Goal: Information Seeking & Learning: Learn about a topic

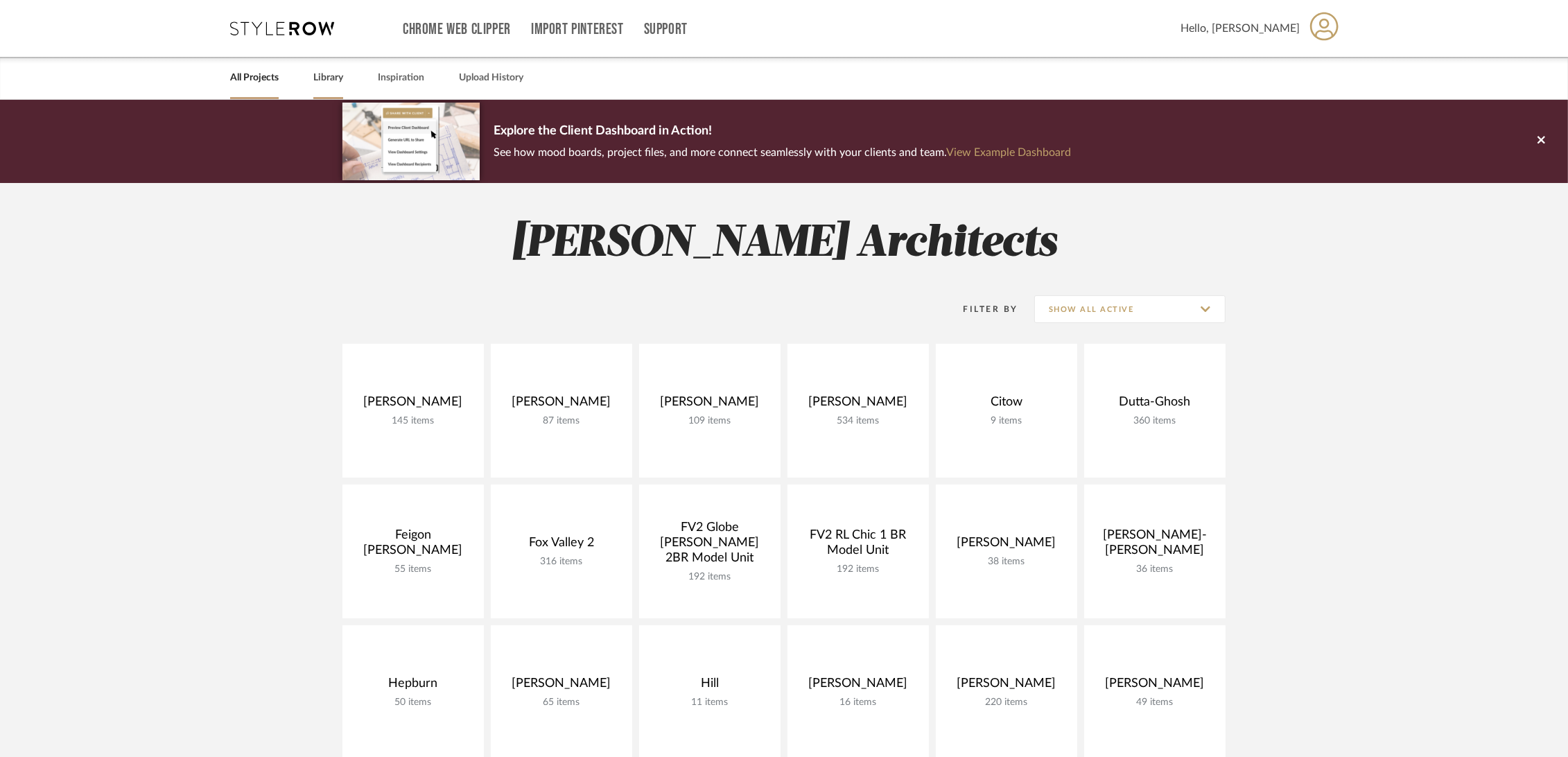
click at [332, 74] on link "Library" at bounding box center [328, 78] width 30 height 19
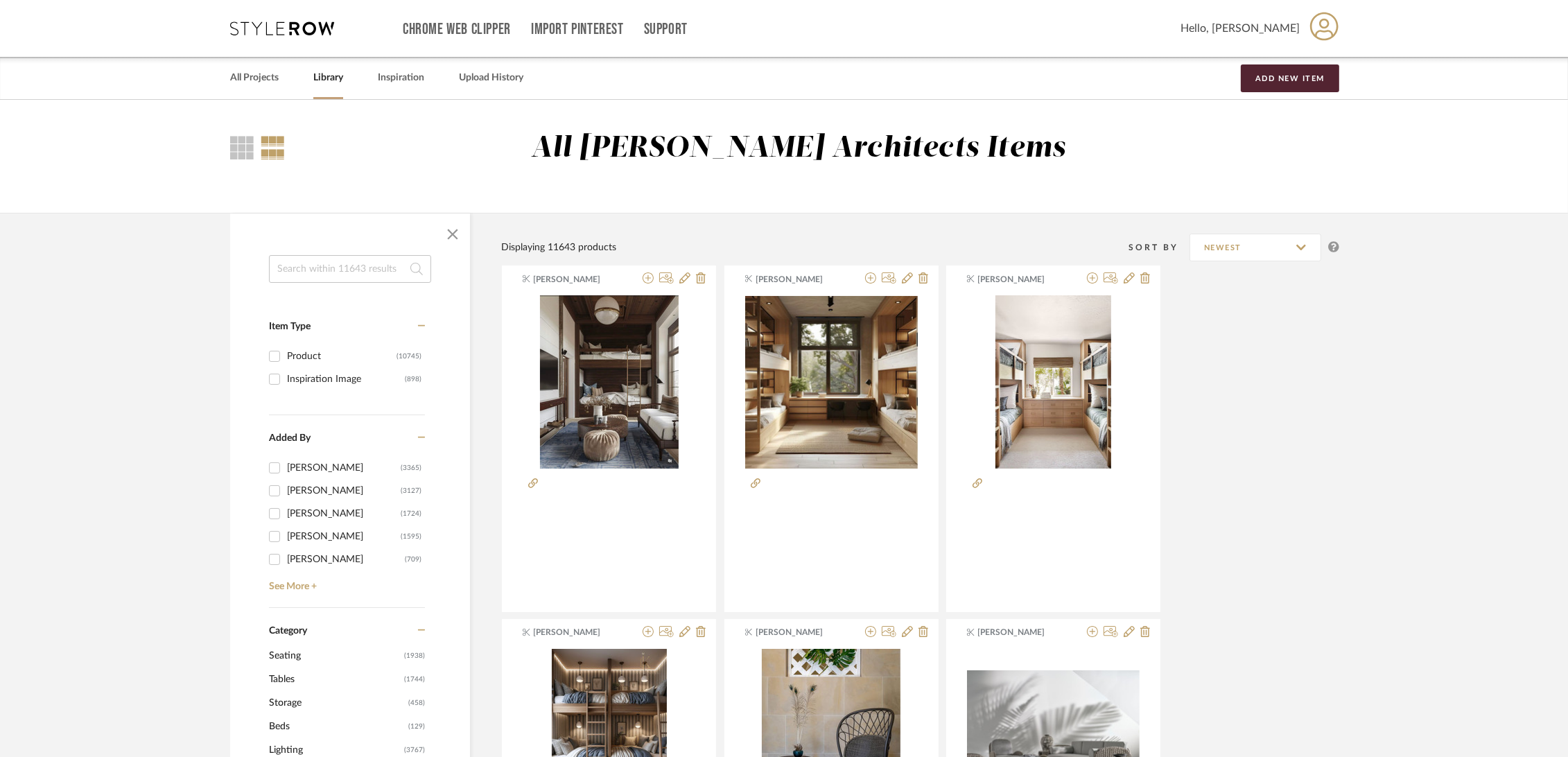
click at [336, 272] on input at bounding box center [350, 269] width 163 height 28
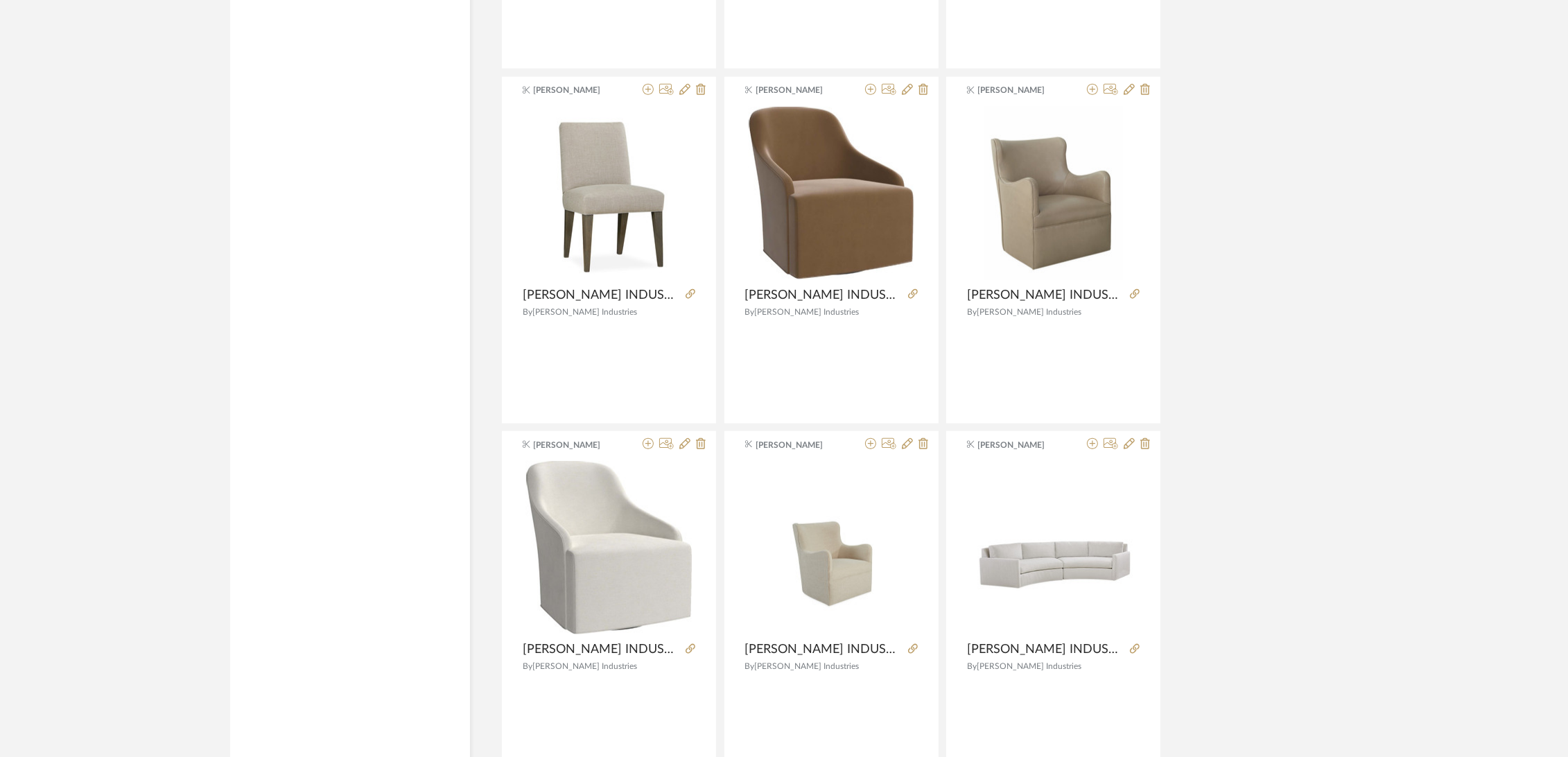
scroll to position [1925, 0]
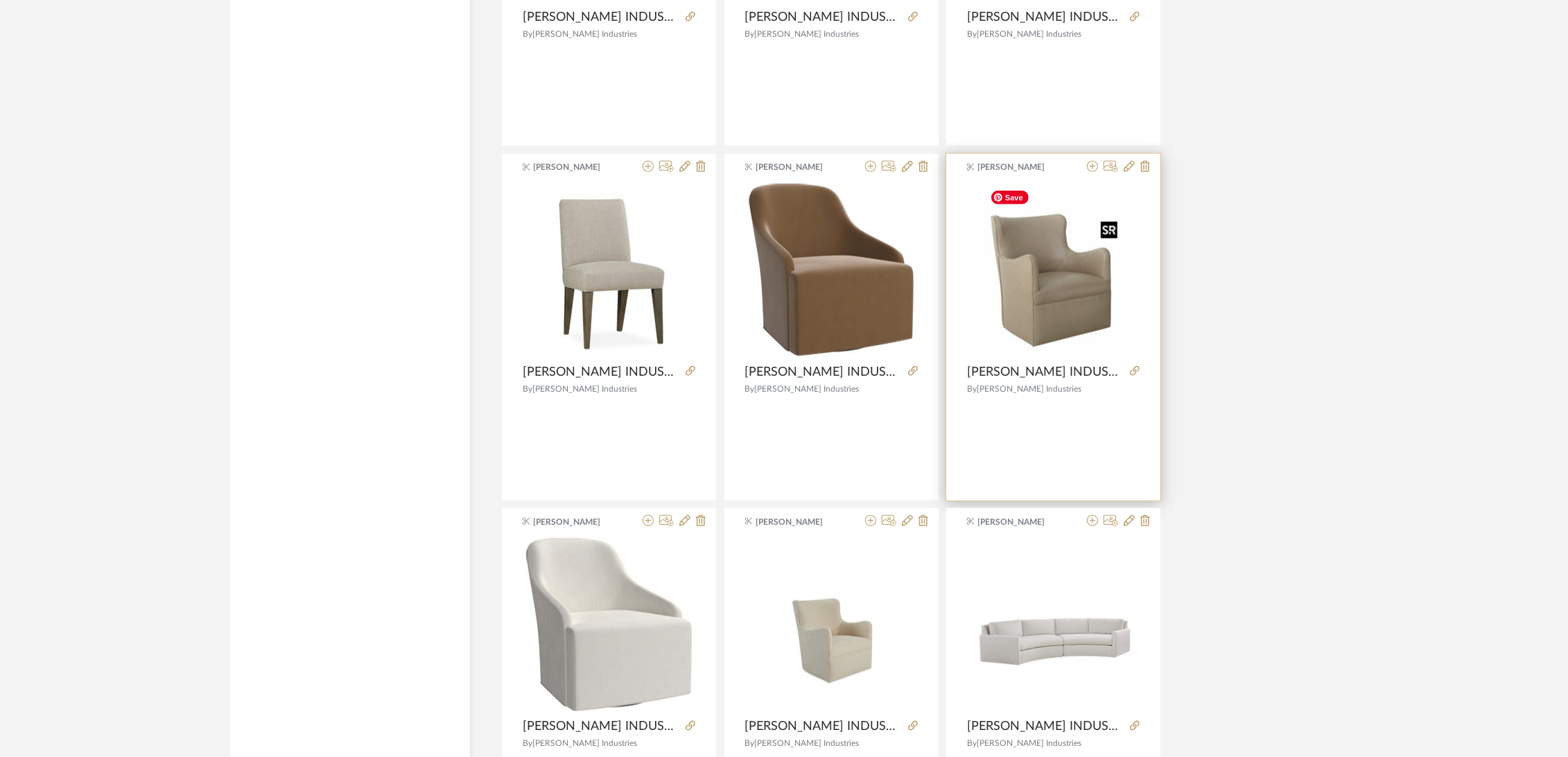
click at [1026, 313] on img "0" at bounding box center [1053, 270] width 138 height 173
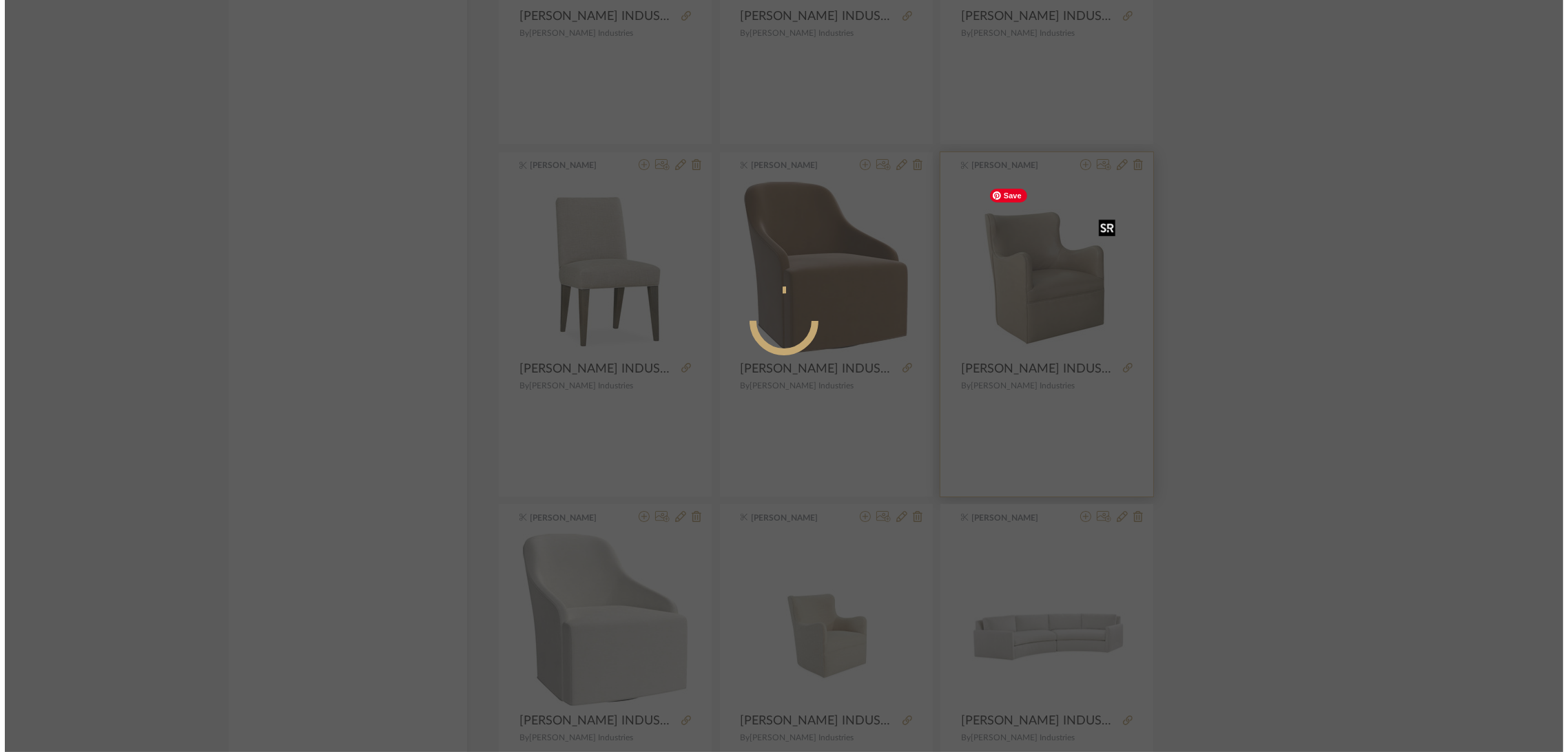
scroll to position [0, 0]
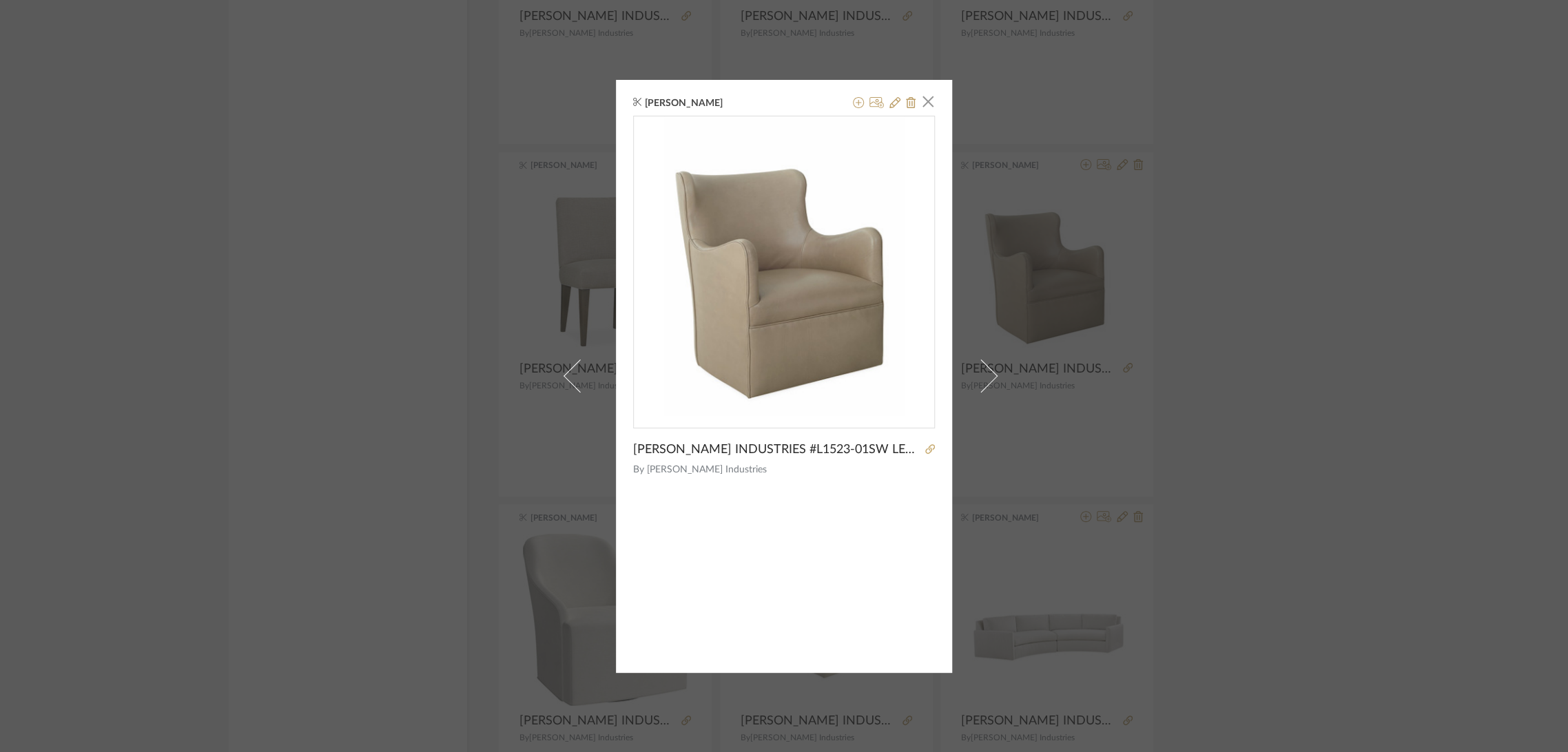
drag, startPoint x: 425, startPoint y: 305, endPoint x: 454, endPoint y: 301, distance: 29.3
click at [425, 305] on div "[PERSON_NAME] × [PERSON_NAME] INDUSTRIES #L1523-01SW LEATHER SWIVEL CHAIR 27"W …" at bounding box center [784, 376] width 1568 height 752
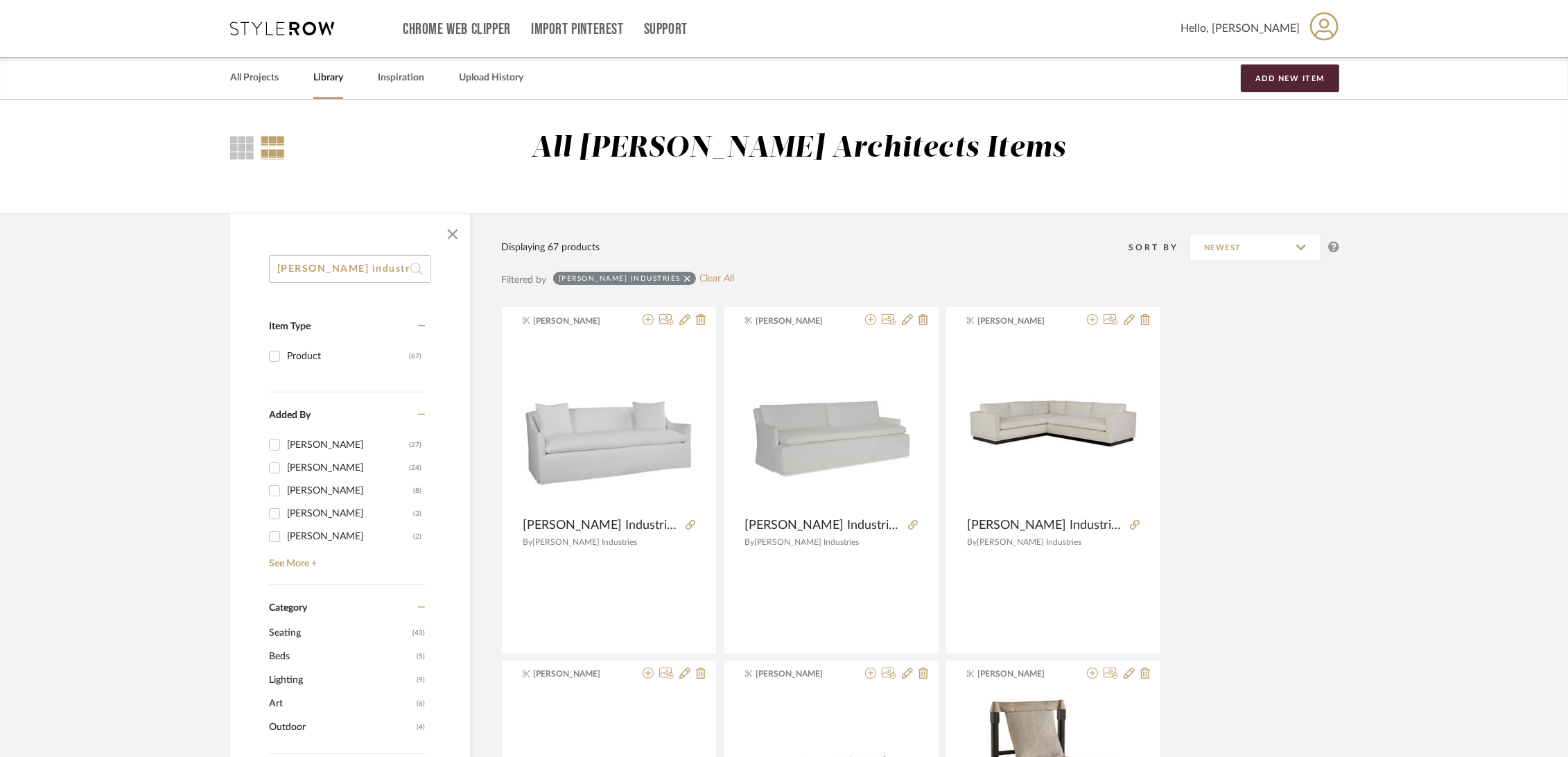
click at [369, 275] on input "[PERSON_NAME] industries" at bounding box center [350, 269] width 163 height 28
drag, startPoint x: 367, startPoint y: 267, endPoint x: 221, endPoint y: 268, distance: 146.0
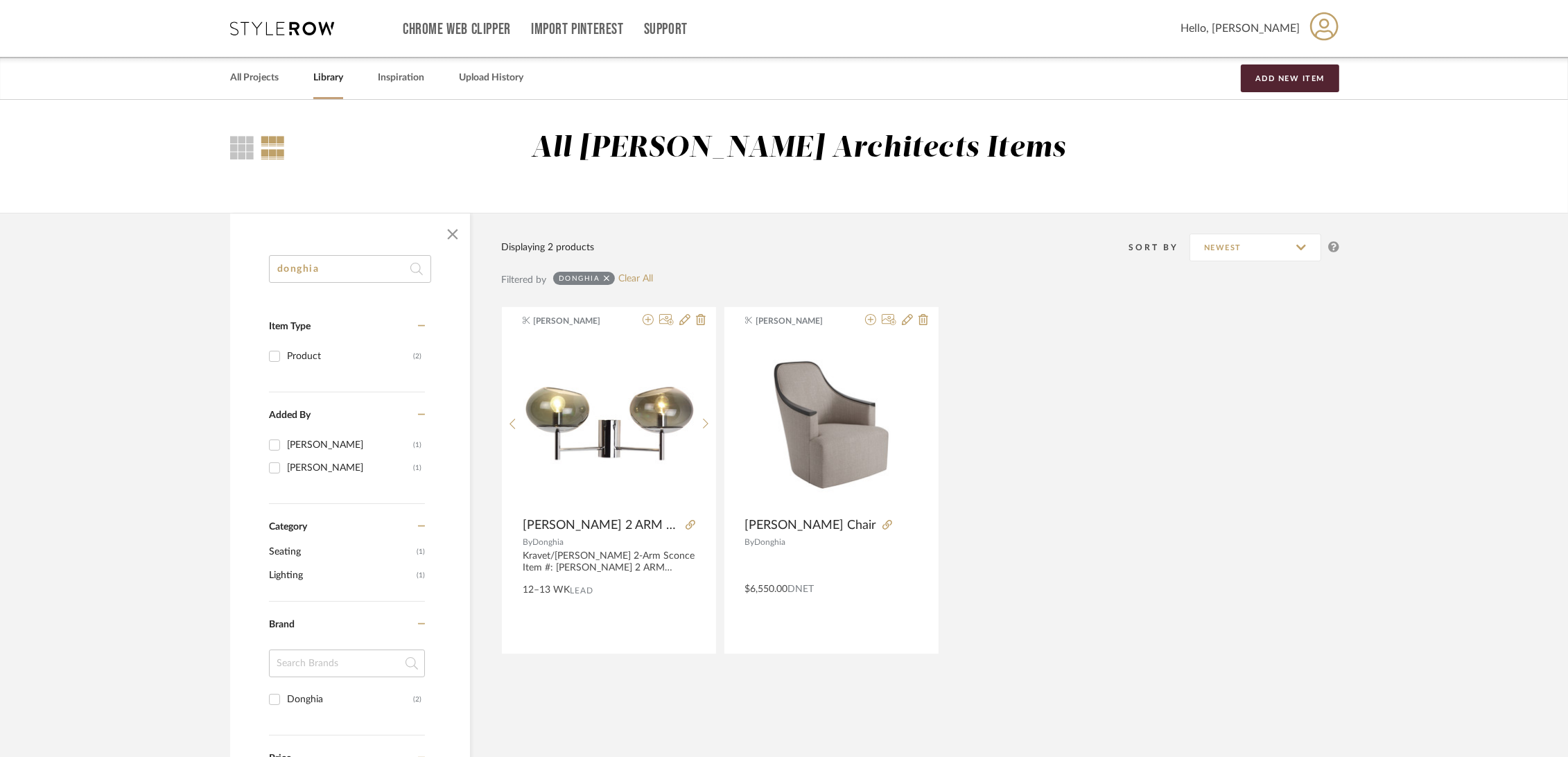
drag, startPoint x: 325, startPoint y: 260, endPoint x: 221, endPoint y: 267, distance: 104.2
click at [221, 267] on div "donghia Item Type Product (2) Added By [PERSON_NAME] (1) [PERSON_NAME] (1) Cate…" at bounding box center [784, 636] width 1149 height 845
type input "[PERSON_NAME]"
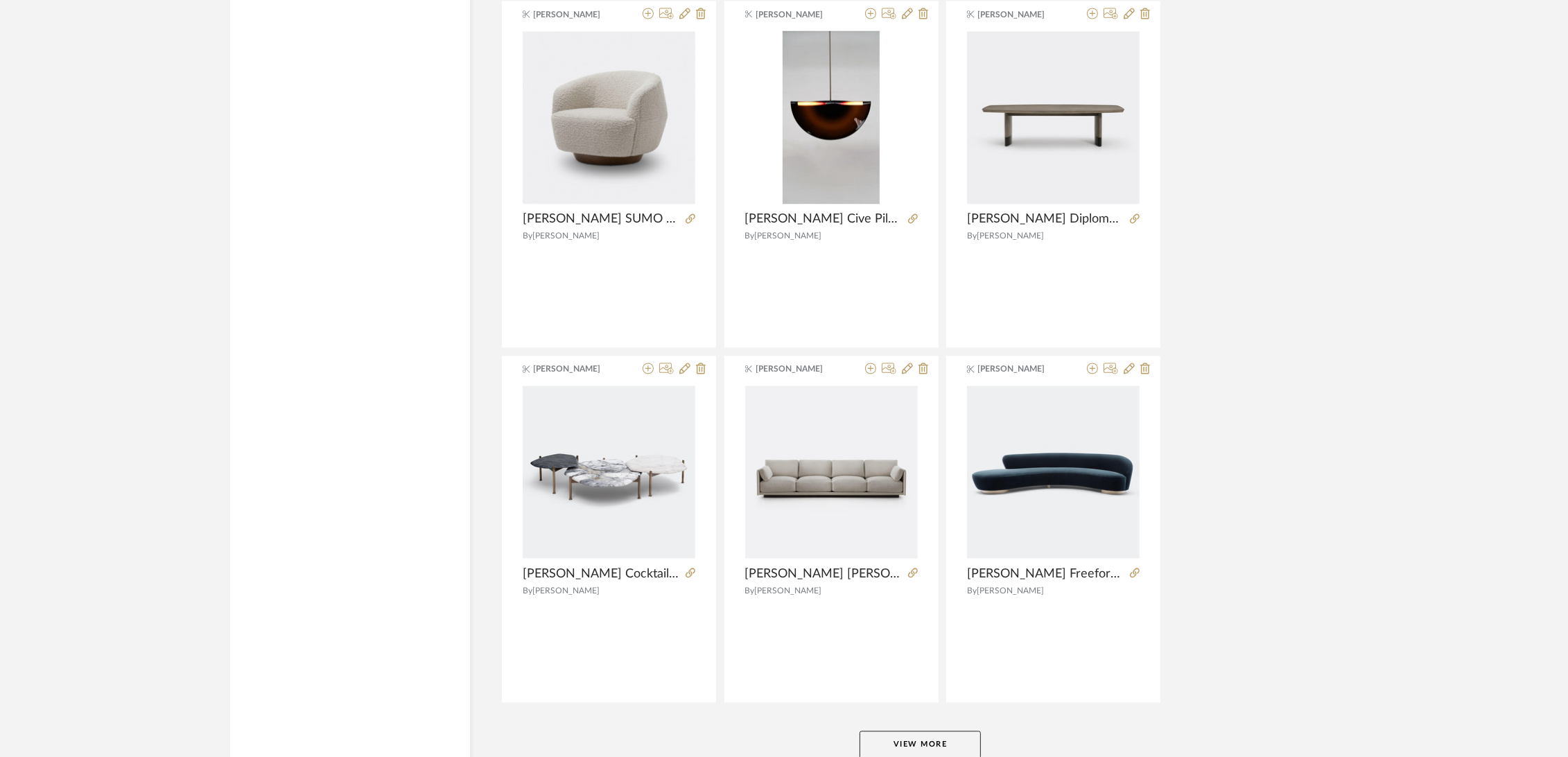
scroll to position [3941, 0]
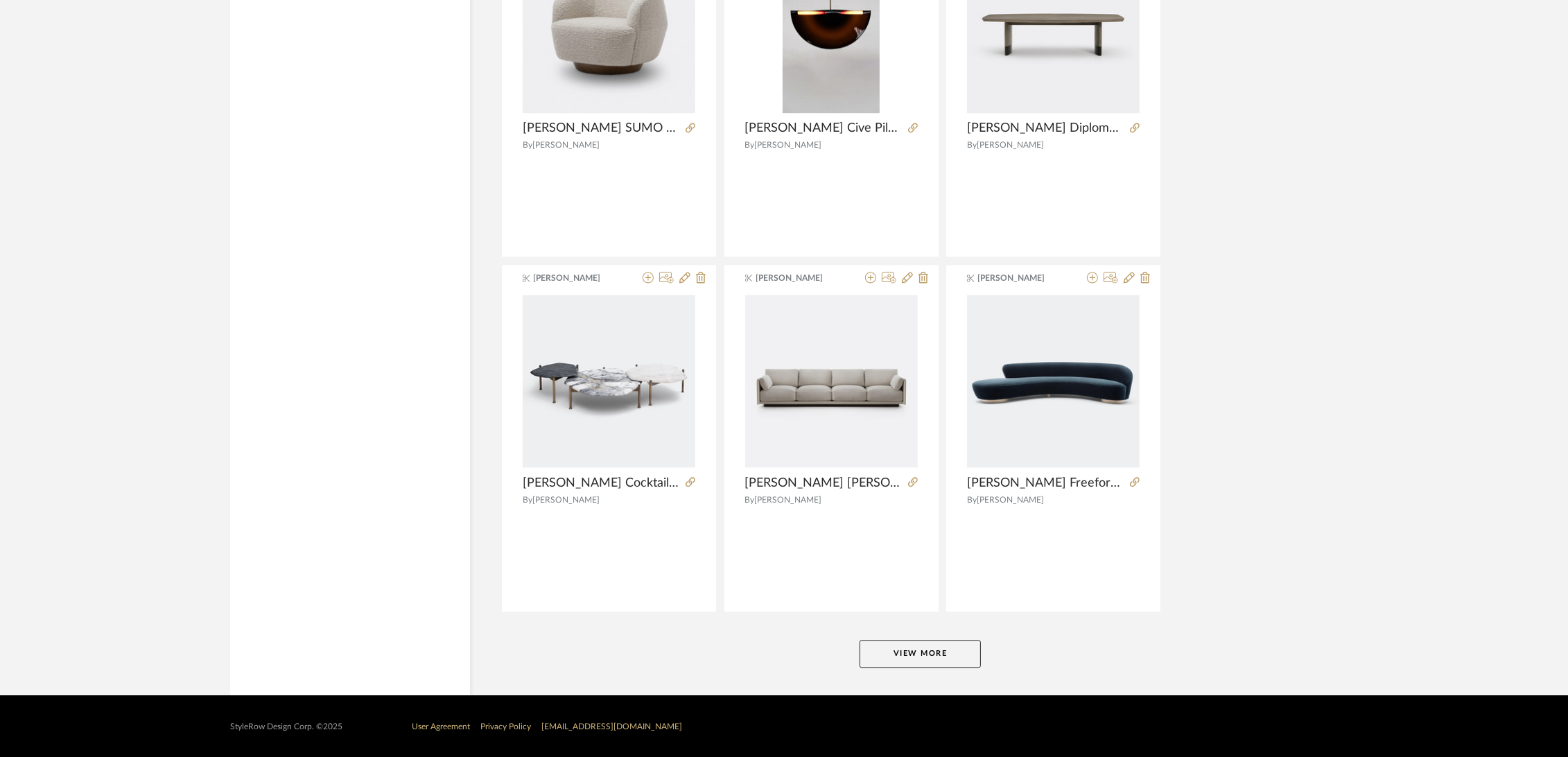
click at [898, 649] on button "View More" at bounding box center [920, 654] width 121 height 28
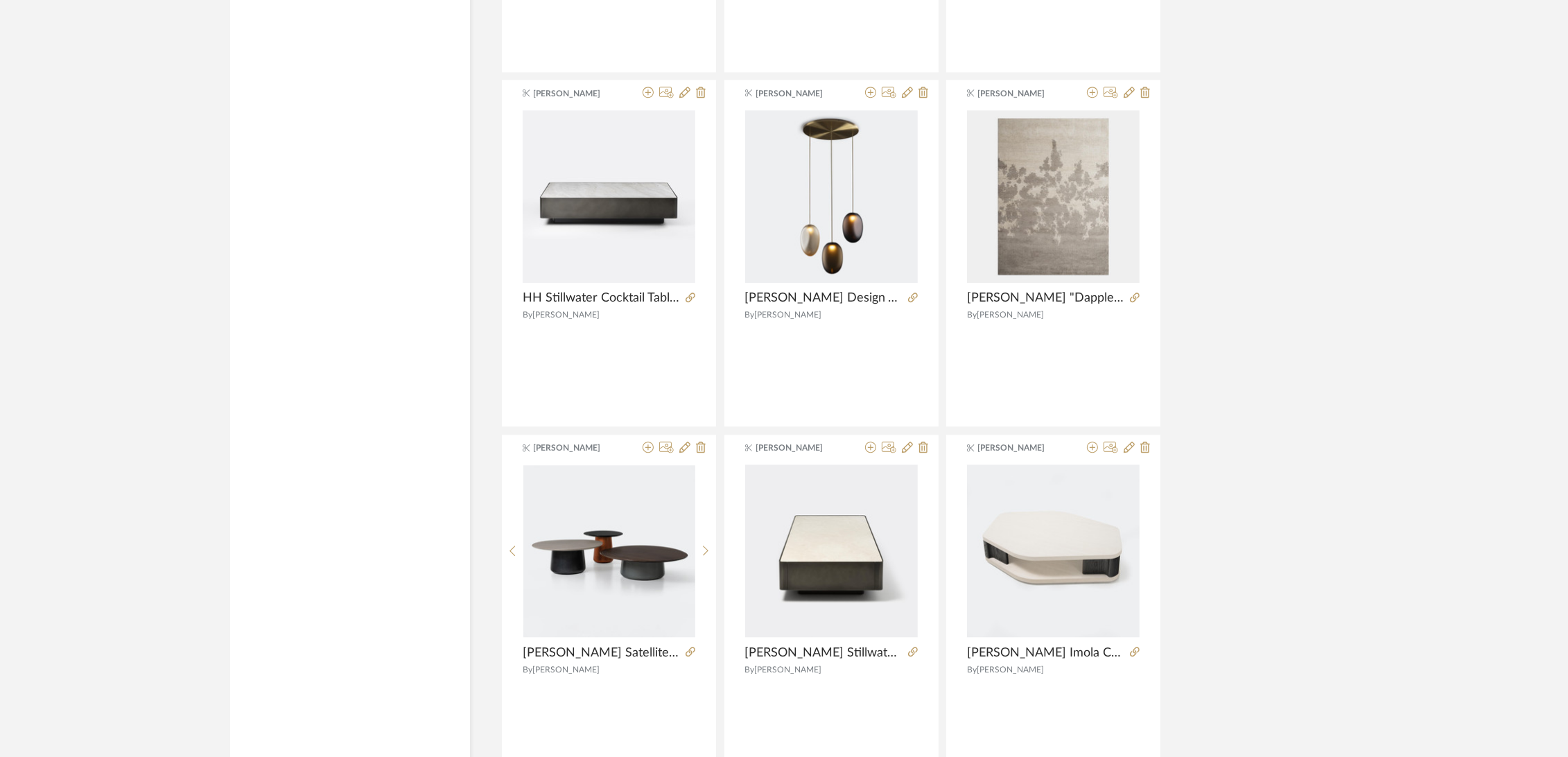
scroll to position [4403, 0]
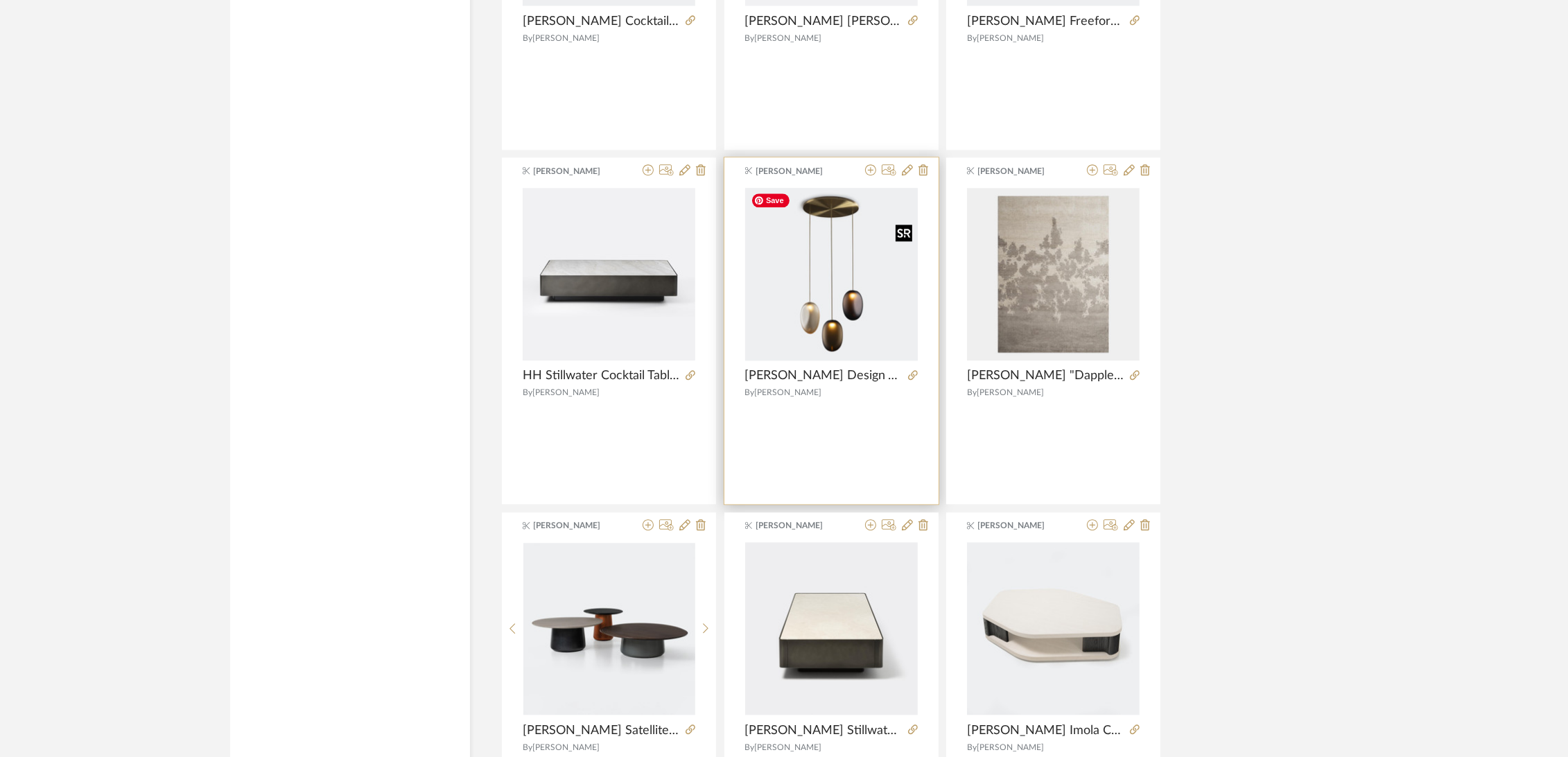
click at [844, 309] on img "0" at bounding box center [831, 274] width 173 height 173
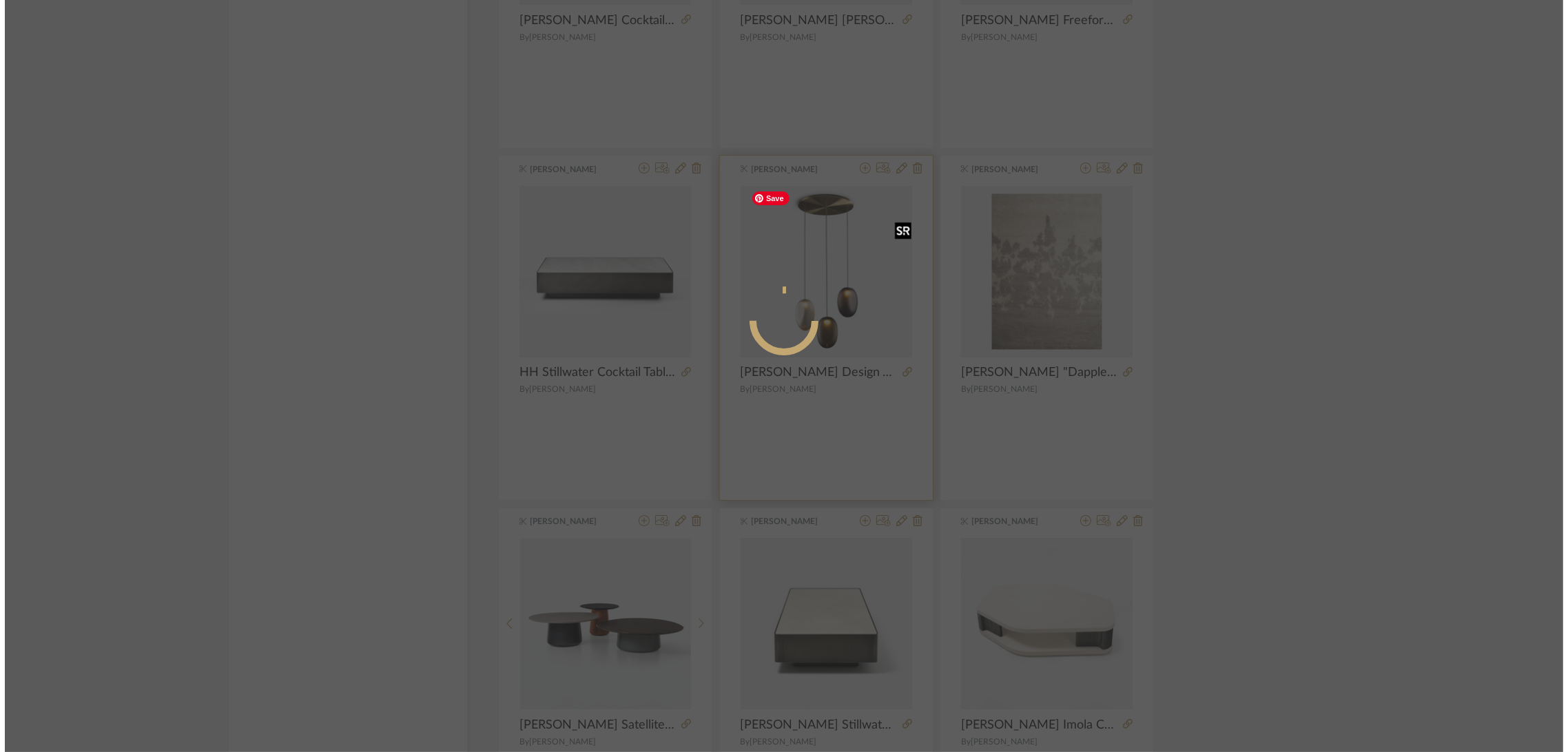
scroll to position [0, 0]
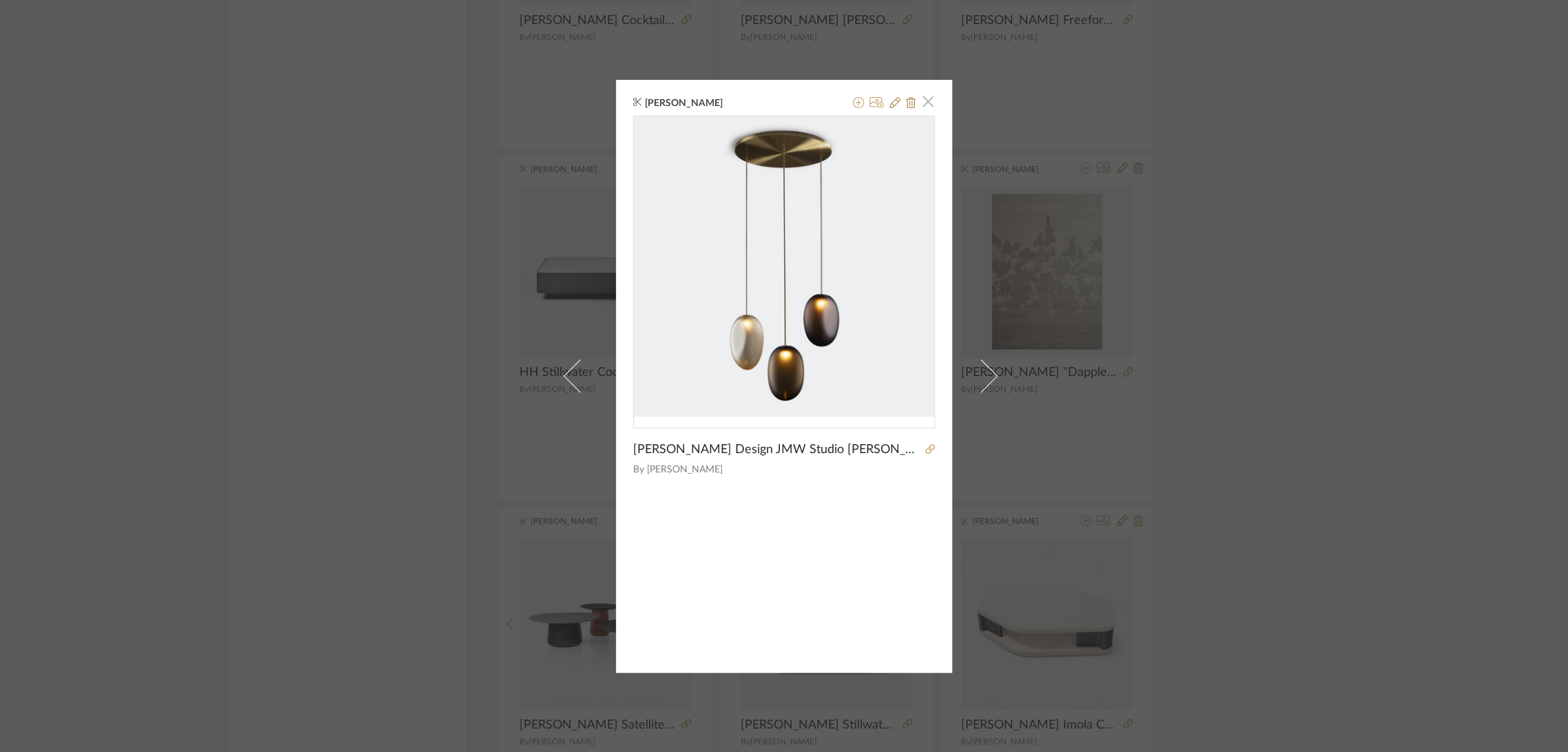
click at [926, 97] on span "button" at bounding box center [928, 102] width 28 height 28
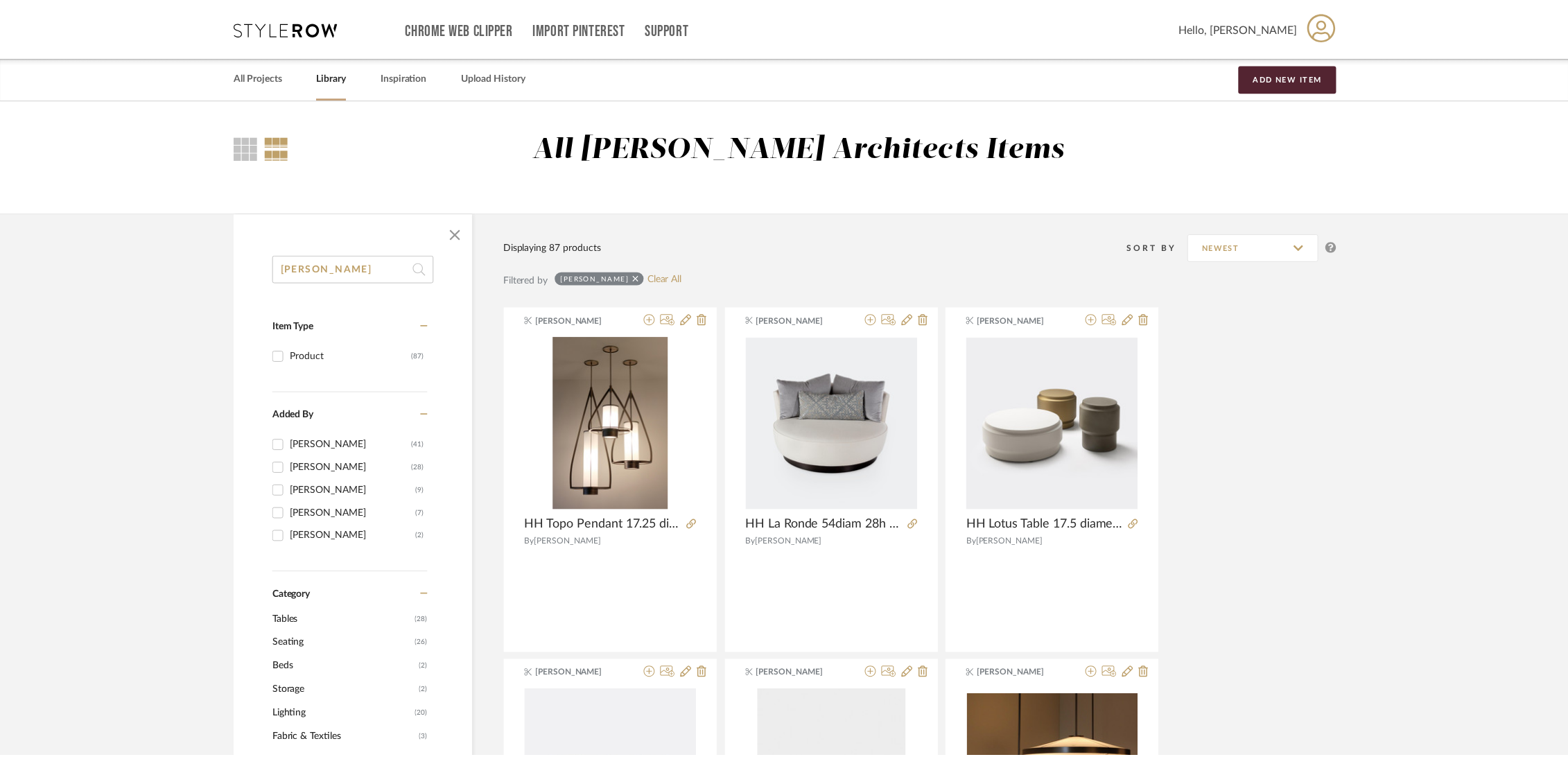
scroll to position [4403, 0]
